Goal: Task Accomplishment & Management: Complete application form

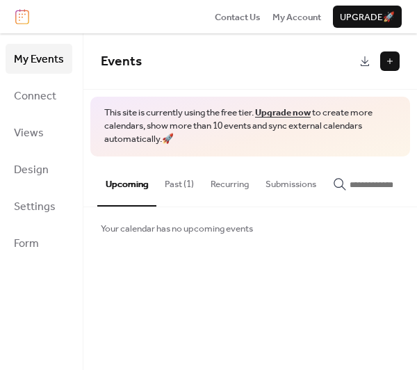
click at [387, 59] on button at bounding box center [389, 60] width 19 height 19
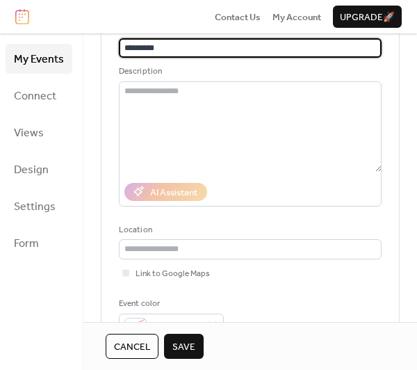
scroll to position [139, 0]
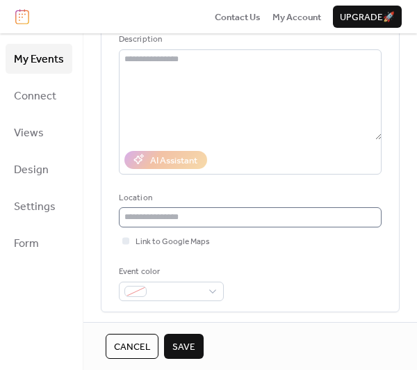
type input "*********"
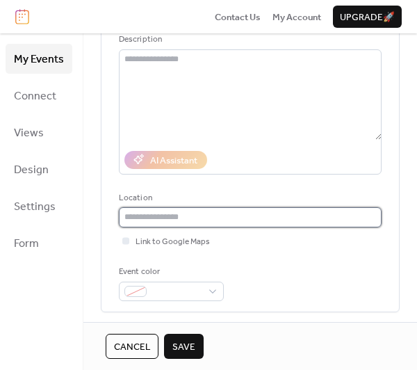
click at [174, 220] on input "text" at bounding box center [250, 216] width 263 height 19
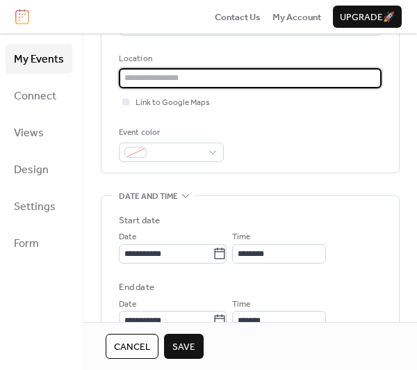
scroll to position [348, 0]
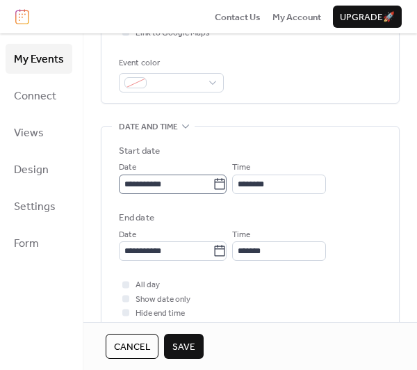
click at [224, 181] on icon at bounding box center [220, 184] width 14 height 14
click at [213, 181] on input "**********" at bounding box center [166, 184] width 94 height 19
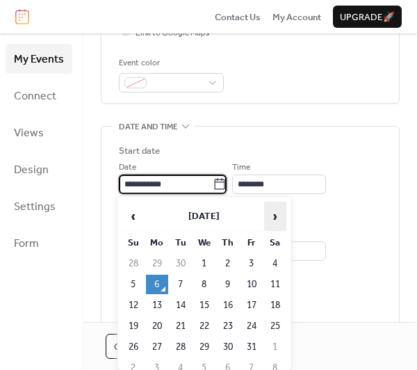
click at [270, 215] on span "›" at bounding box center [275, 216] width 21 height 28
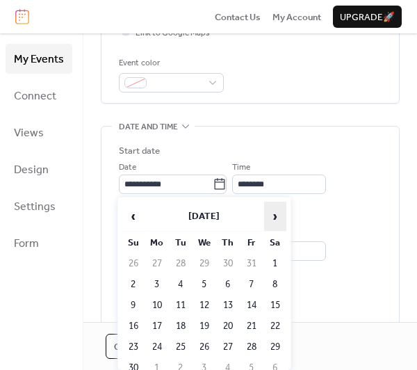
click at [270, 215] on span "›" at bounding box center [275, 216] width 21 height 28
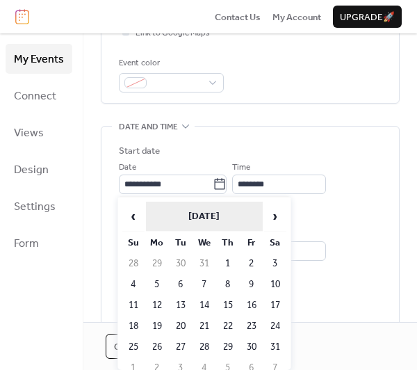
click at [147, 216] on th "[DATE]" at bounding box center [204, 217] width 117 height 30
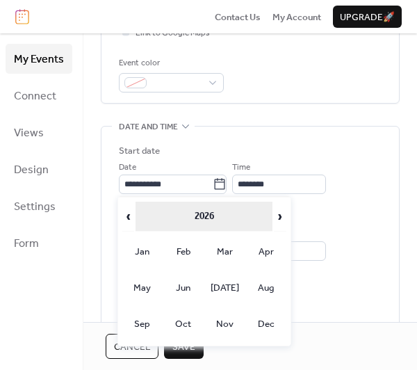
click at [138, 216] on th "2026" at bounding box center [204, 217] width 137 height 30
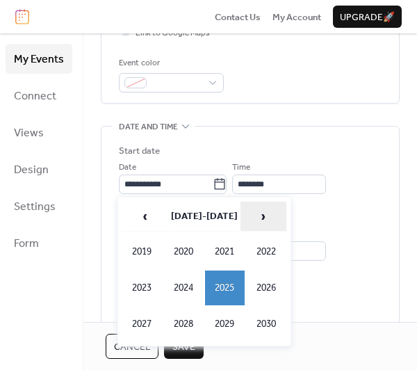
click at [241, 209] on th "›" at bounding box center [264, 217] width 46 height 30
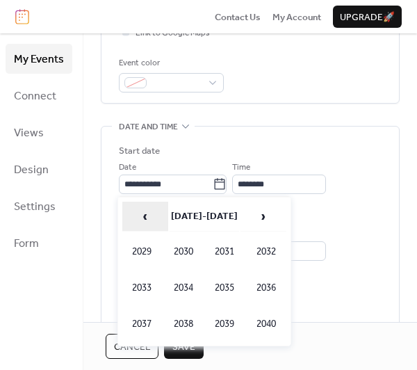
click at [156, 214] on span "‹" at bounding box center [145, 216] width 44 height 28
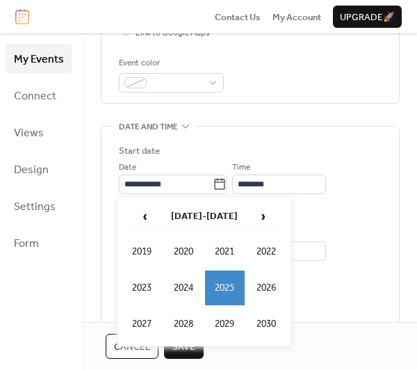
click at [232, 293] on td "2025" at bounding box center [225, 287] width 40 height 35
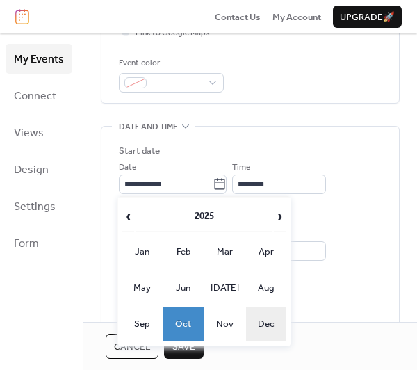
click at [257, 319] on td "Dec" at bounding box center [266, 324] width 40 height 35
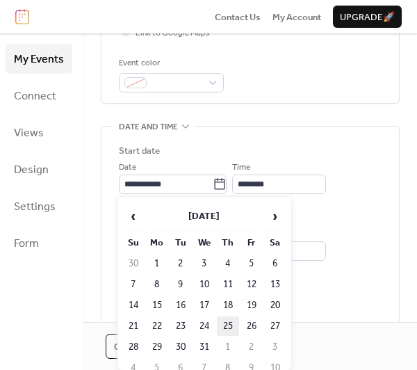
click at [225, 323] on td "25" at bounding box center [228, 325] width 22 height 19
type input "**********"
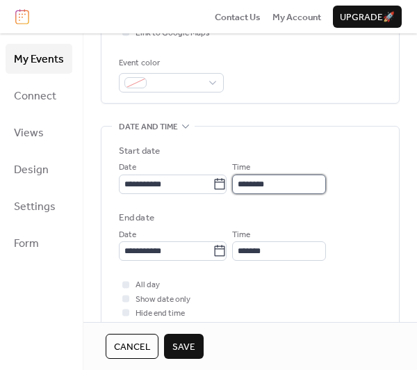
click at [291, 184] on input "********" at bounding box center [279, 184] width 94 height 19
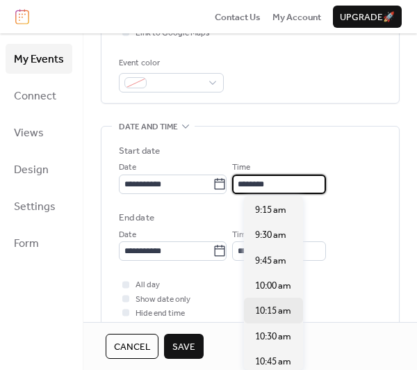
scroll to position [867, 0]
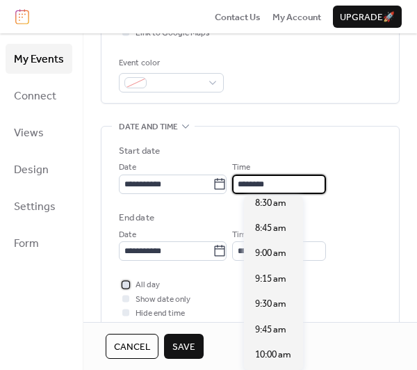
click at [142, 286] on span "All day" at bounding box center [148, 285] width 24 height 14
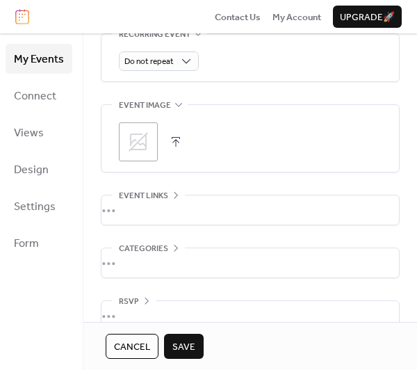
scroll to position [688, 0]
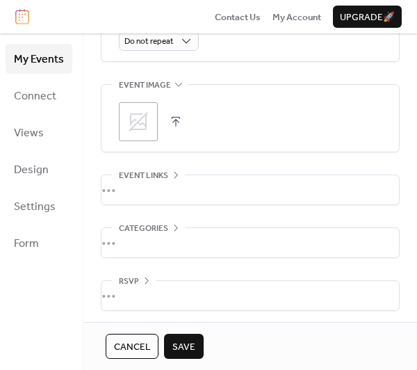
click at [184, 341] on span "Save" at bounding box center [183, 347] width 23 height 14
